Goal: Find specific page/section: Find specific page/section

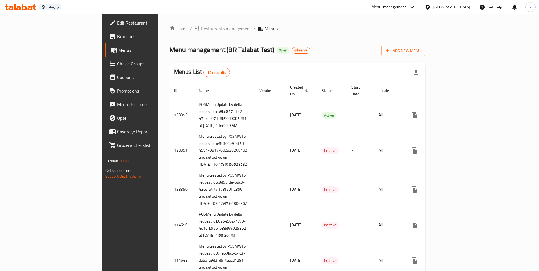
click at [436, 9] on div "[GEOGRAPHIC_DATA]" at bounding box center [451, 7] width 37 height 6
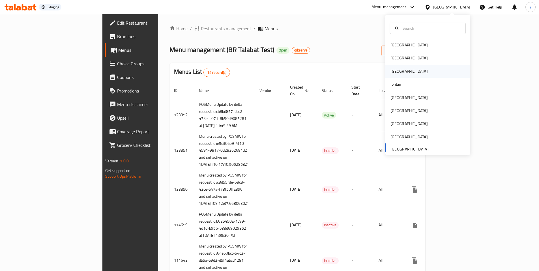
click at [395, 70] on div "Iraq" at bounding box center [409, 71] width 46 height 13
